Goal: Obtain resource: Obtain resource

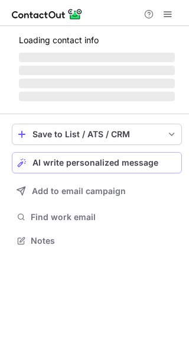
scroll to position [229, 189]
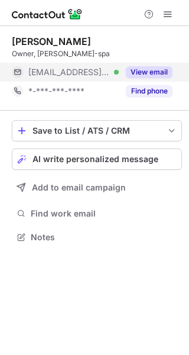
click at [161, 68] on button "View email" at bounding box center [149, 72] width 47 height 12
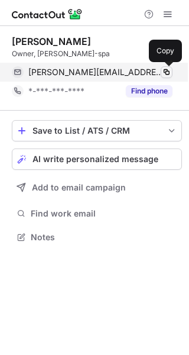
click at [168, 72] on span at bounding box center [166, 71] width 9 height 9
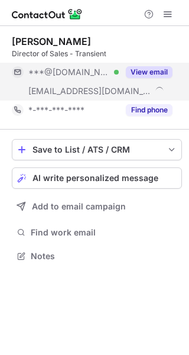
scroll to position [248, 189]
click at [154, 72] on button "View email" at bounding box center [149, 72] width 47 height 12
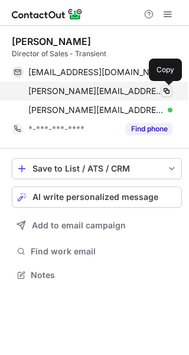
click at [167, 92] on span at bounding box center [166, 90] width 9 height 9
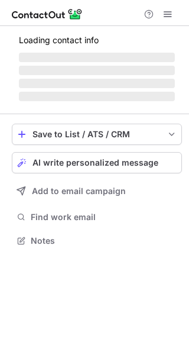
scroll to position [258, 189]
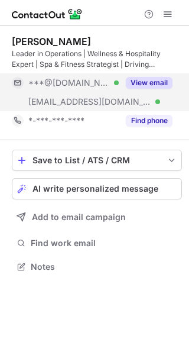
click at [141, 80] on button "View email" at bounding box center [149, 83] width 47 height 12
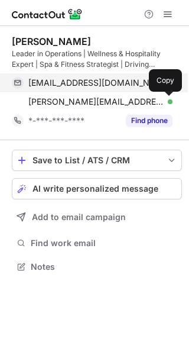
drag, startPoint x: 162, startPoint y: 99, endPoint x: 146, endPoint y: 89, distance: 18.9
click at [163, 99] on span at bounding box center [166, 101] width 9 height 9
